Goal: Transaction & Acquisition: Purchase product/service

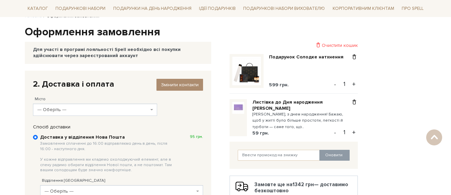
click at [103, 113] on span "--- Оберіть ---" at bounding box center [95, 110] width 124 height 12
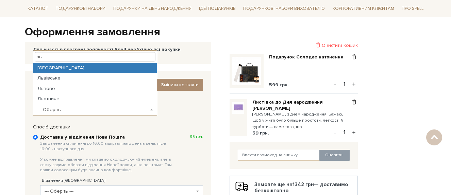
type input "ль"
select select "Львів"
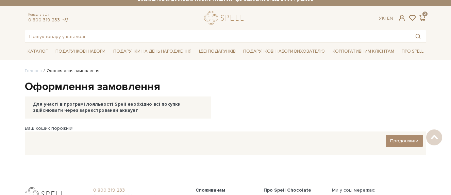
scroll to position [2, 0]
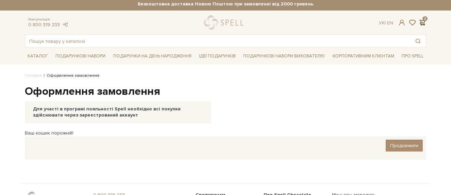
click at [423, 21] on span at bounding box center [422, 22] width 8 height 7
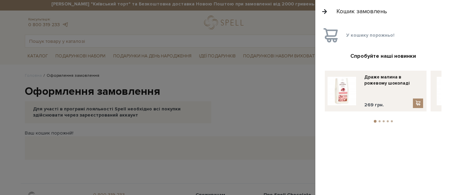
click at [325, 11] on button "button" at bounding box center [324, 11] width 7 height 12
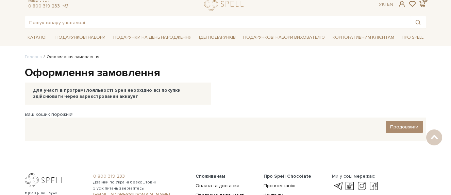
scroll to position [0, 0]
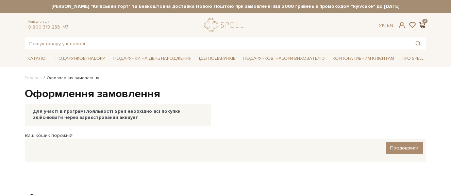
click at [424, 26] on span at bounding box center [422, 24] width 8 height 7
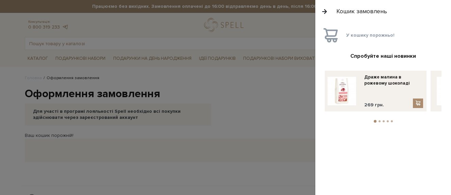
click at [270, 113] on div at bounding box center [225, 97] width 451 height 195
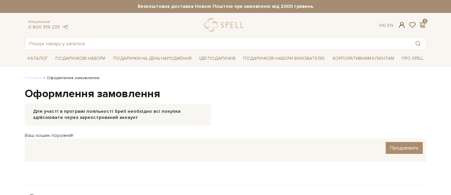
click at [402, 27] on span at bounding box center [402, 24] width 8 height 7
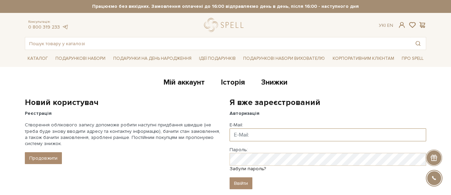
click at [291, 137] on input "Email" at bounding box center [328, 135] width 197 height 13
type input "victoriakharchuk@icloud.com"
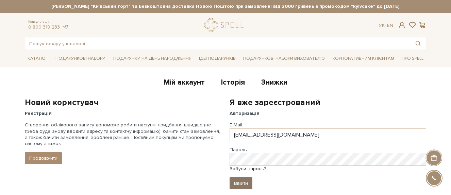
click at [246, 185] on input "Ввійти" at bounding box center [241, 184] width 23 height 12
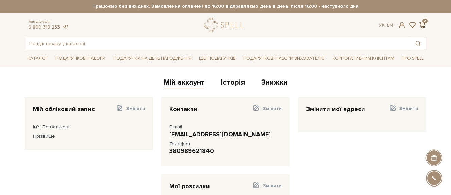
click at [424, 25] on span at bounding box center [422, 24] width 8 height 7
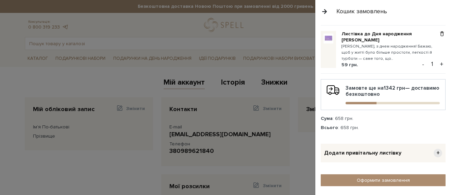
scroll to position [50, 0]
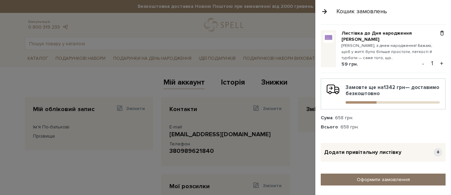
click at [380, 180] on link "Оформити замовлення" at bounding box center [383, 180] width 125 height 12
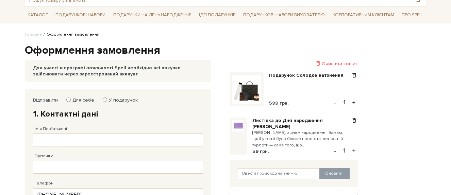
scroll to position [47, 0]
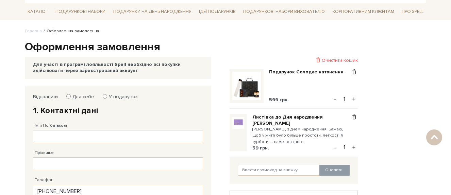
click at [119, 95] on label "У подарунок" at bounding box center [120, 97] width 33 height 6
click at [107, 95] on input "У подарунок" at bounding box center [105, 96] width 4 height 4
radio input "true"
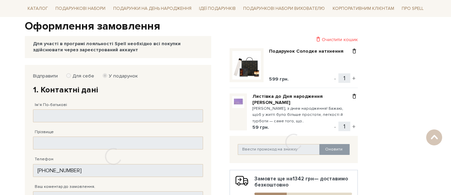
scroll to position [76, 0]
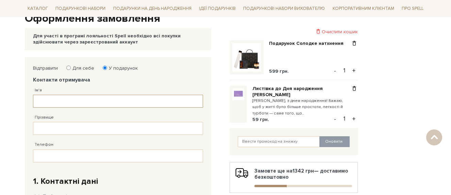
click at [119, 95] on input "Ім'я" at bounding box center [118, 101] width 170 height 13
type input "Юлія"
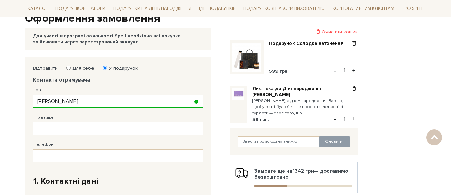
click at [43, 129] on input "Прізвище" at bounding box center [118, 128] width 170 height 13
type input "Бойко"
click at [42, 157] on input "Телефон" at bounding box center [118, 156] width 170 height 13
type input "38 (096) 656 37 11"
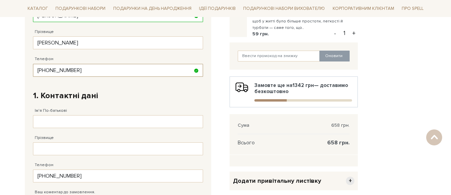
scroll to position [159, 0]
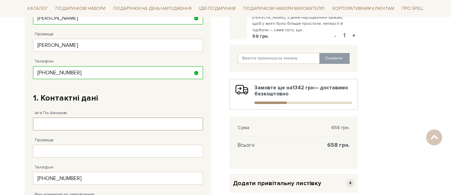
click at [105, 126] on input "Ім'я По-батькові" at bounding box center [118, 124] width 170 height 13
type input "Вікторія"
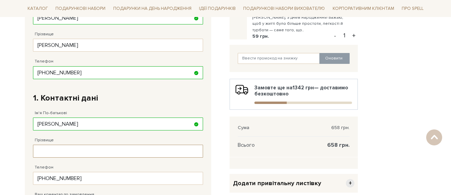
click at [98, 154] on input "Прізвище" at bounding box center [118, 151] width 170 height 13
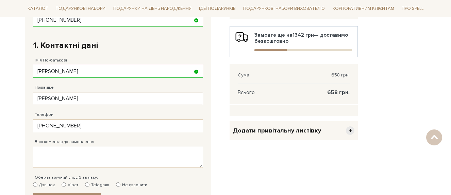
scroll to position [225, 0]
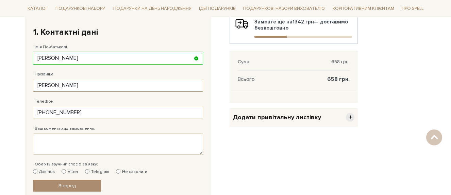
type input "Харчук"
click at [65, 173] on input "Viber" at bounding box center [64, 171] width 4 height 4
radio input "true"
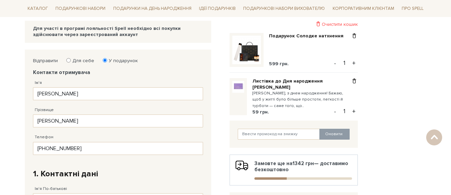
scroll to position [81, 0]
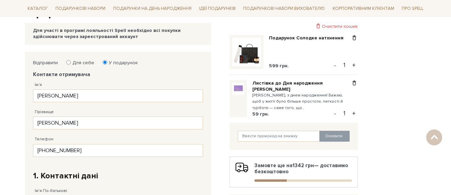
click at [304, 99] on small "Юліє, з днем народження! Бажаю, щоб у житті було більше простоти, легкості й ту…" at bounding box center [301, 102] width 98 height 19
click at [303, 105] on small "Юліє, з днем народження! Бажаю, щоб у житті було більше простоти, легкості й ту…" at bounding box center [301, 102] width 98 height 19
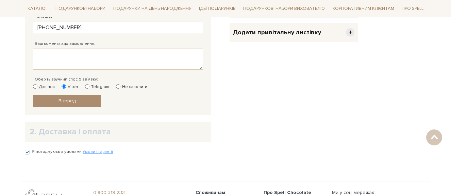
scroll to position [309, 0]
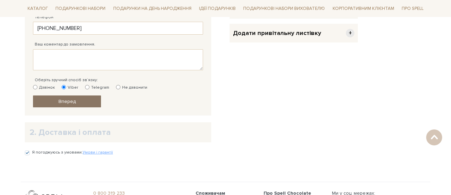
click at [80, 103] on link "Вперед" at bounding box center [67, 102] width 68 height 12
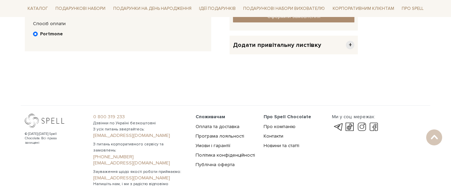
scroll to position [132, 0]
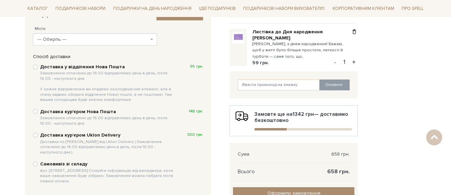
click at [85, 67] on b "Доставка у відділення Нова Пошта Замовлення сплаченні до 16:00 відправляємо ден…" at bounding box center [108, 83] width 136 height 39
click at [38, 67] on input "Доставка у відділення Нова Пошта Замовлення сплаченні до 16:00 відправляємо ден…" at bounding box center [35, 67] width 5 height 5
radio input "true"
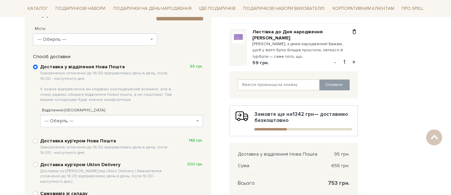
click at [94, 123] on span "--- Оберіть ---" at bounding box center [120, 121] width 150 height 7
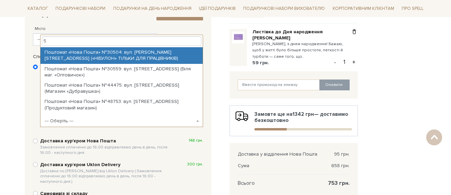
type input "55"
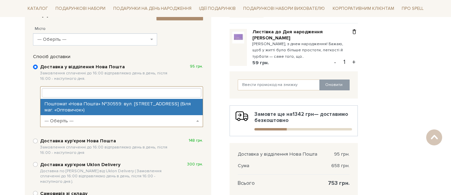
click at [81, 44] on span "--- Оберіть ---" at bounding box center [95, 39] width 124 height 12
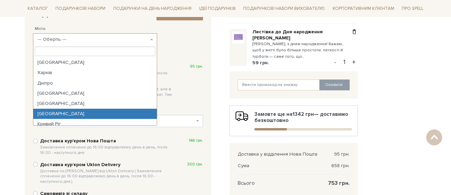
select select "Львів"
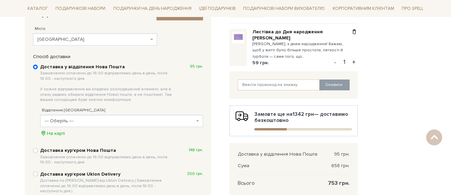
click at [69, 121] on span "--- Оберіть ---" at bounding box center [120, 121] width 150 height 7
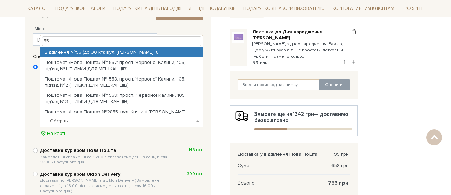
type input "55"
select select "Відділення №55 (до 30 кг): вул. Мирослава Скорика, 8"
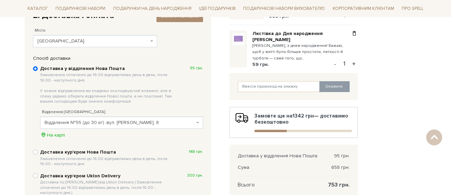
scroll to position [130, 0]
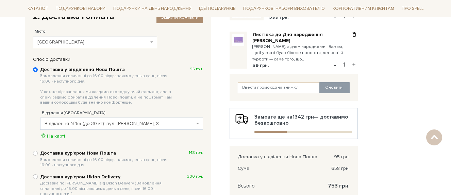
click at [264, 60] on small "Юліє, з днем народження! Бажаю, щоб у житті було більше простоти, легкості й ту…" at bounding box center [301, 53] width 98 height 19
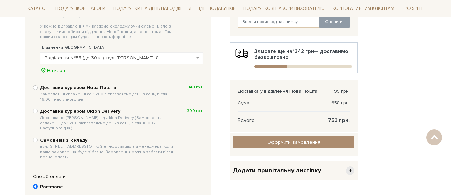
scroll to position [196, 0]
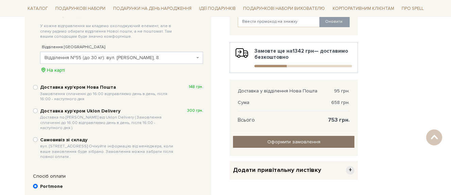
click at [281, 145] on input "Оформити замовлення" at bounding box center [293, 142] width 121 height 12
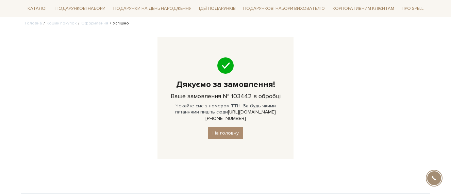
scroll to position [55, 0]
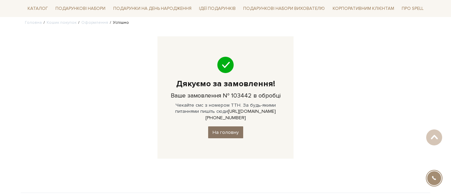
click at [235, 129] on link "На головну" at bounding box center [225, 133] width 35 height 12
